Goal: Transaction & Acquisition: Book appointment/travel/reservation

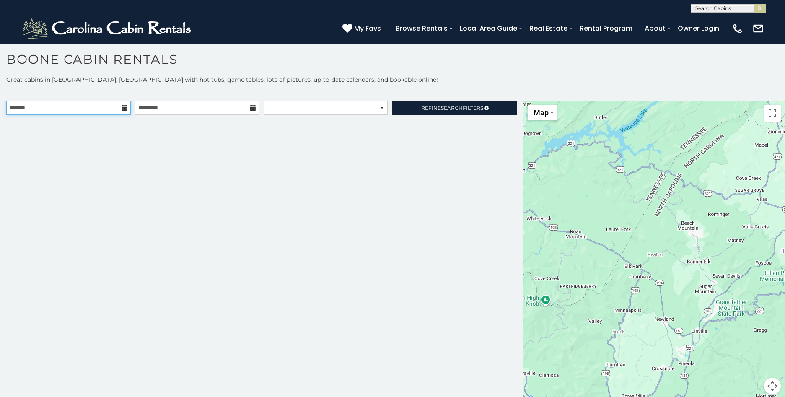
click at [120, 111] on input "text" at bounding box center [68, 108] width 125 height 14
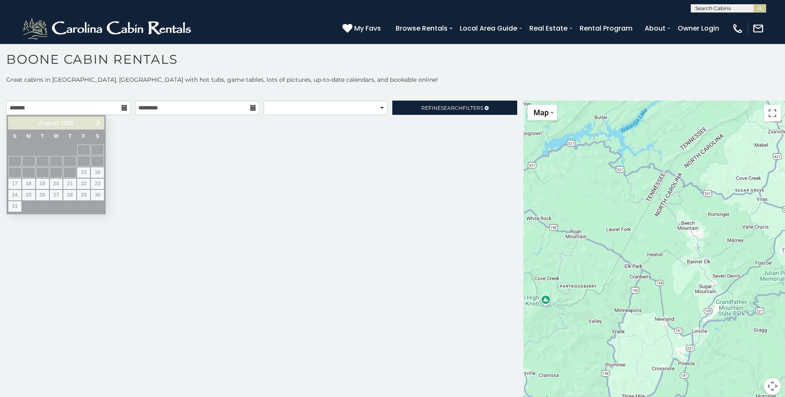
click at [195, 166] on div "**********" at bounding box center [262, 253] width 524 height 304
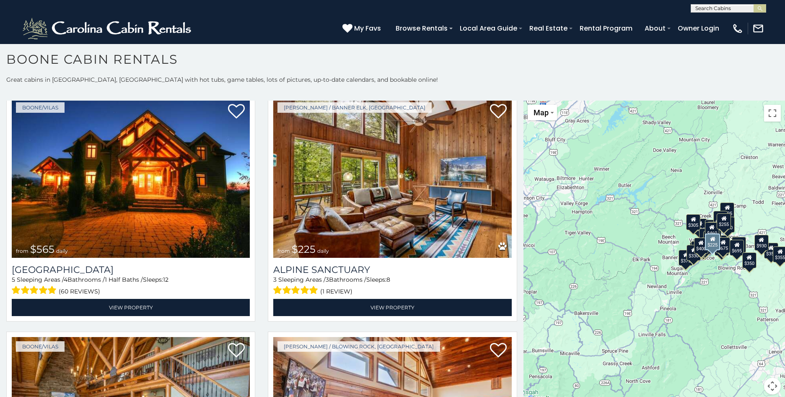
scroll to position [1887, 0]
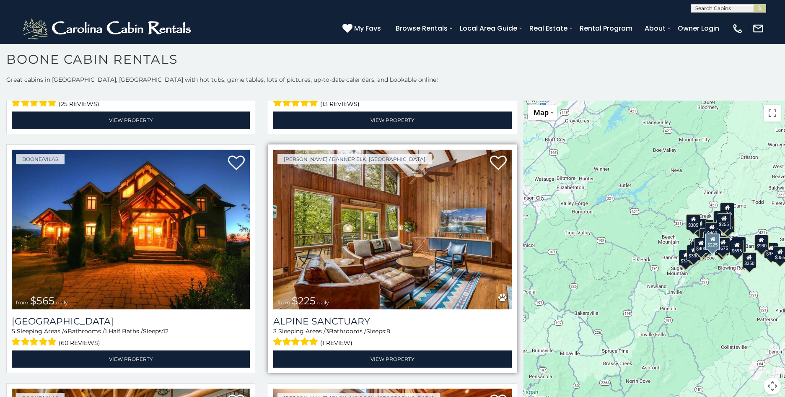
click at [336, 269] on img at bounding box center [392, 230] width 238 height 160
click at [428, 252] on img at bounding box center [392, 230] width 238 height 160
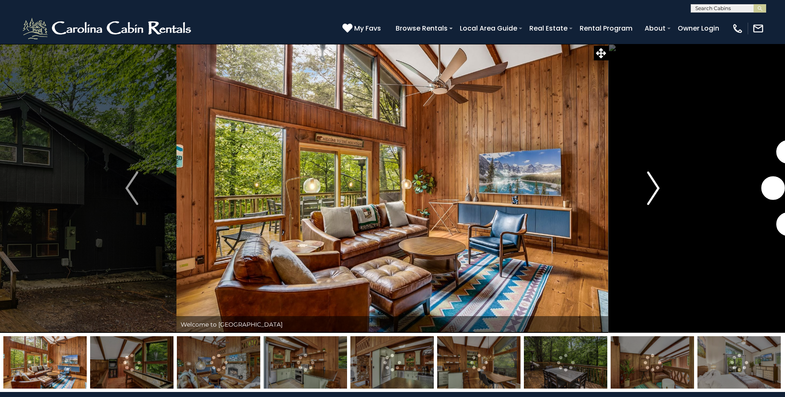
drag, startPoint x: 658, startPoint y: 183, endPoint x: 650, endPoint y: 182, distance: 8.5
click at [650, 182] on img "Next" at bounding box center [653, 188] width 13 height 34
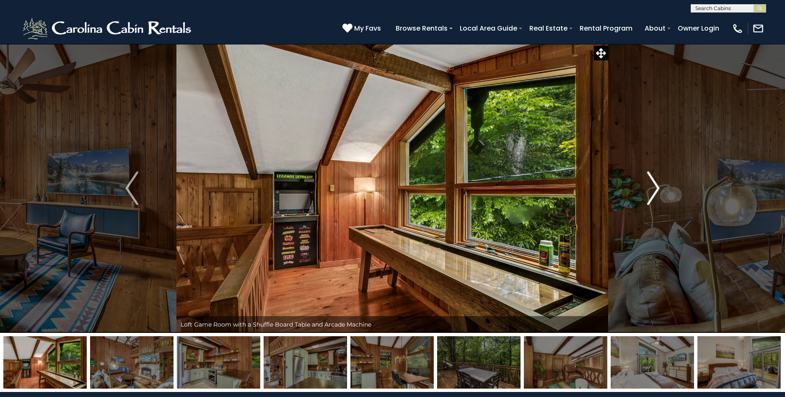
click at [654, 182] on img "Next" at bounding box center [653, 188] width 13 height 34
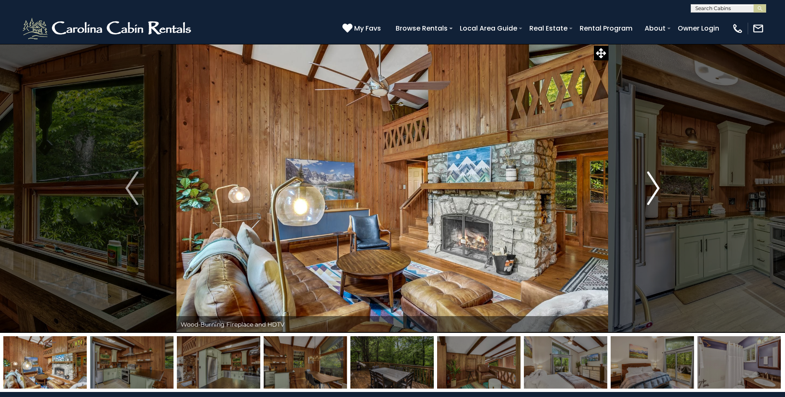
click at [654, 182] on img "Next" at bounding box center [653, 188] width 13 height 34
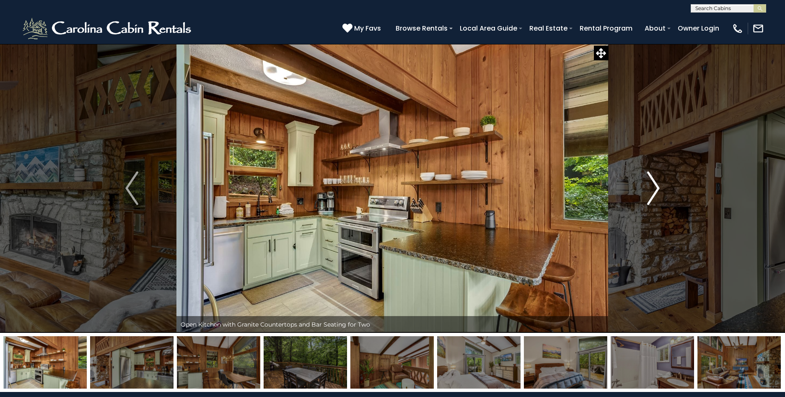
click at [654, 182] on img "Next" at bounding box center [653, 188] width 13 height 34
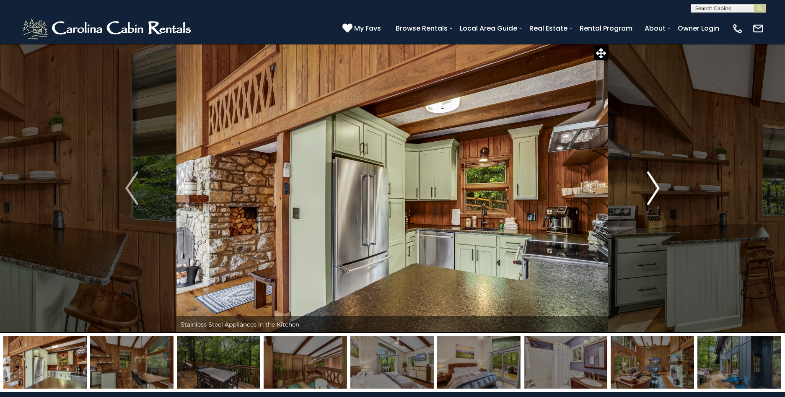
click at [654, 182] on img "Next" at bounding box center [653, 188] width 13 height 34
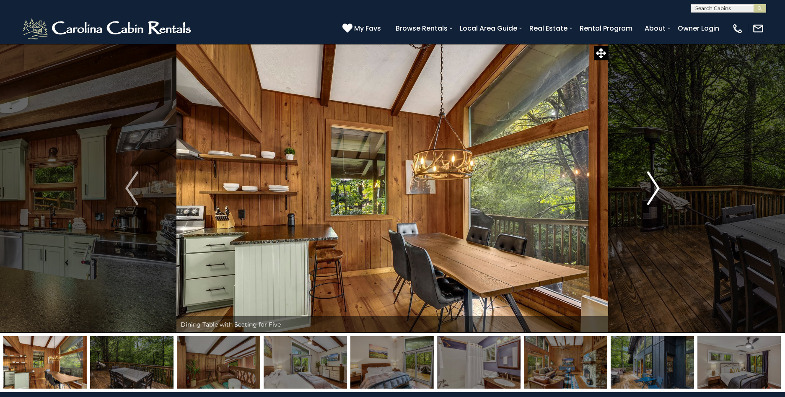
click at [654, 182] on img "Next" at bounding box center [653, 188] width 13 height 34
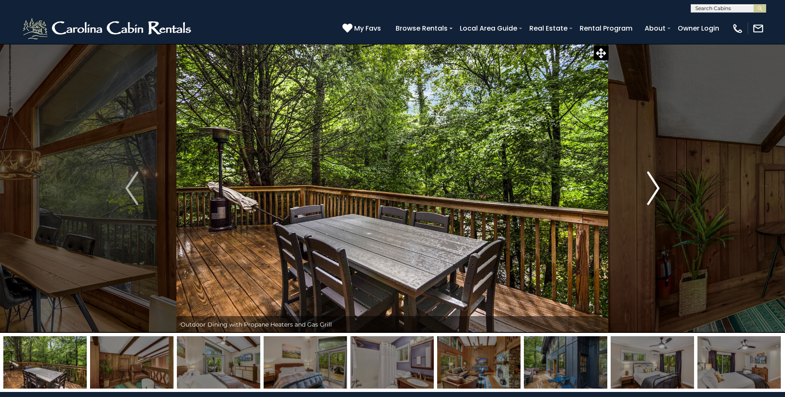
click at [654, 182] on img "Next" at bounding box center [653, 188] width 13 height 34
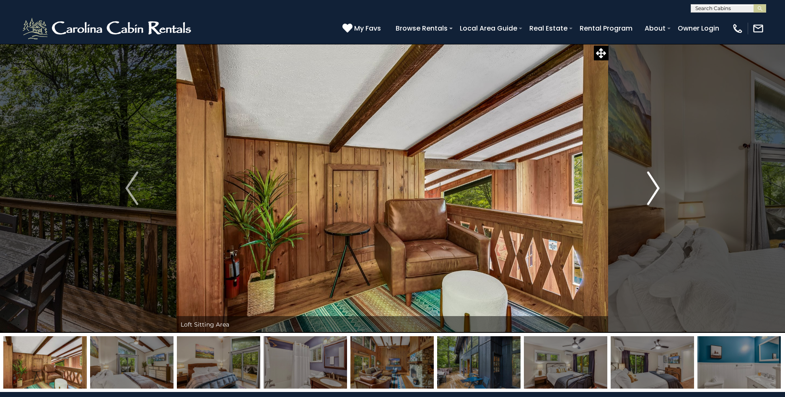
click at [654, 182] on img "Next" at bounding box center [653, 188] width 13 height 34
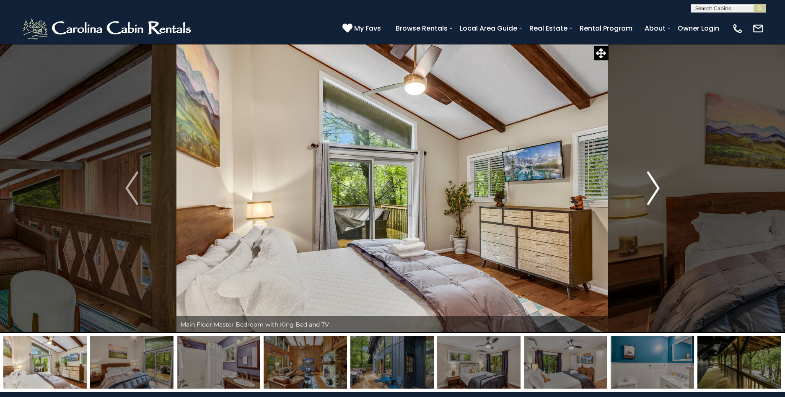
click at [654, 182] on img "Next" at bounding box center [653, 188] width 13 height 34
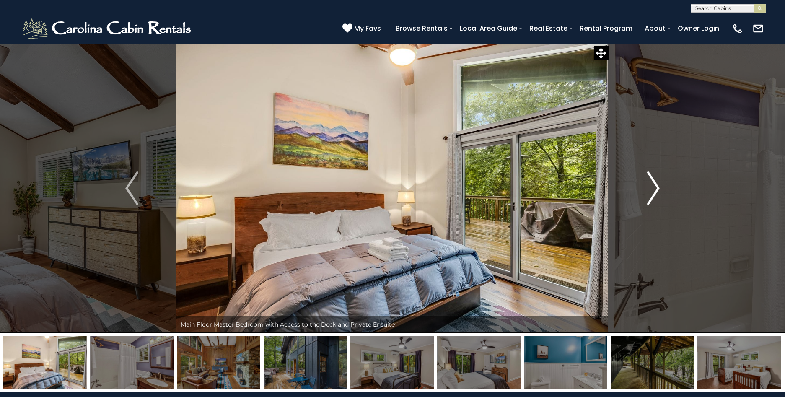
click at [654, 182] on img "Next" at bounding box center [653, 188] width 13 height 34
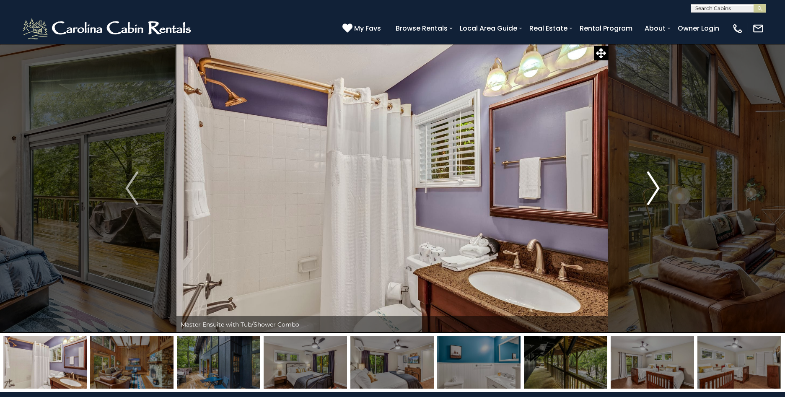
click at [654, 182] on img "Next" at bounding box center [653, 188] width 13 height 34
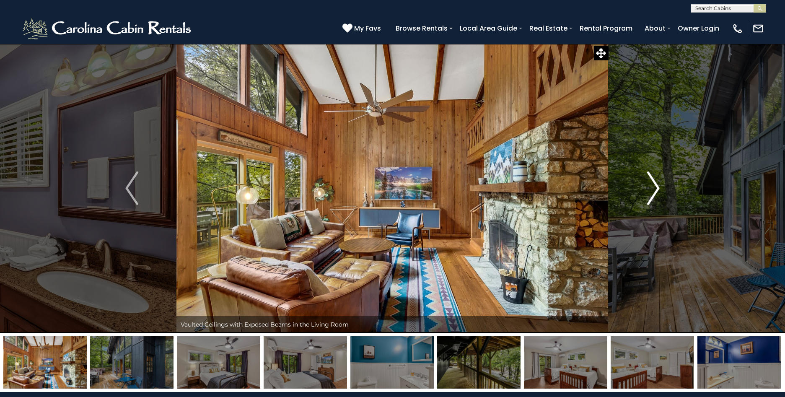
click at [654, 182] on img "Next" at bounding box center [653, 188] width 13 height 34
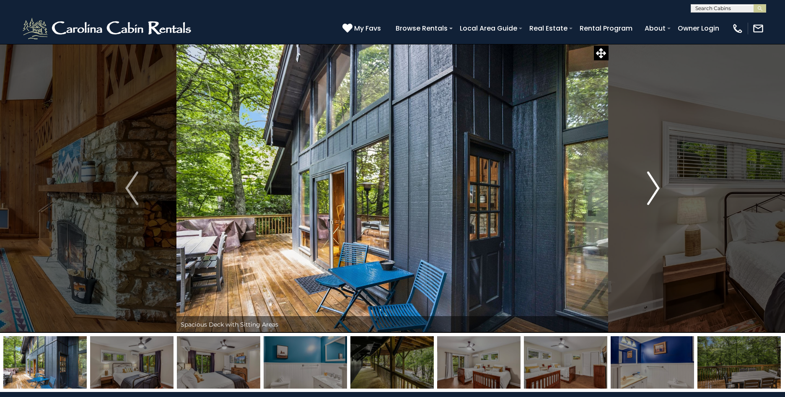
click at [654, 182] on img "Next" at bounding box center [653, 188] width 13 height 34
